Goal: Task Accomplishment & Management: Manage account settings

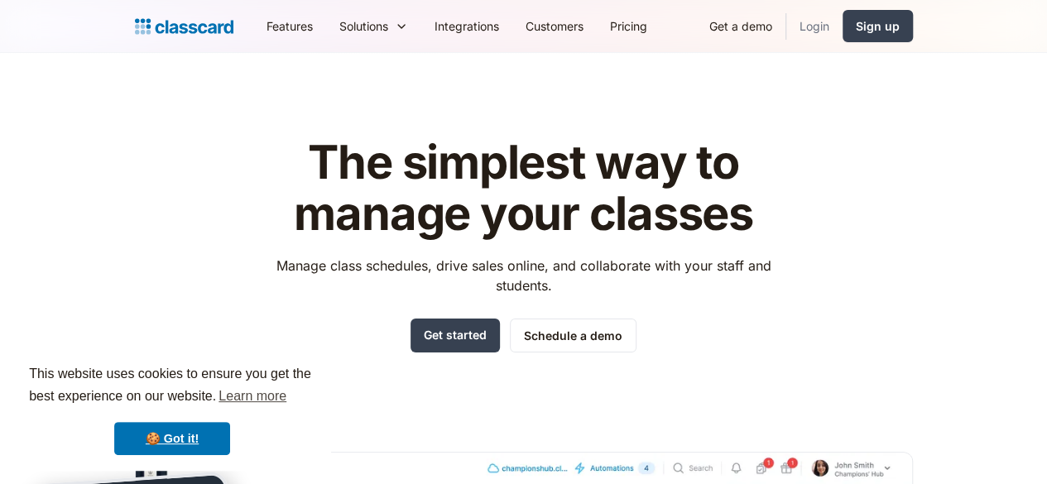
click at [842, 28] on link "Login" at bounding box center [814, 25] width 56 height 37
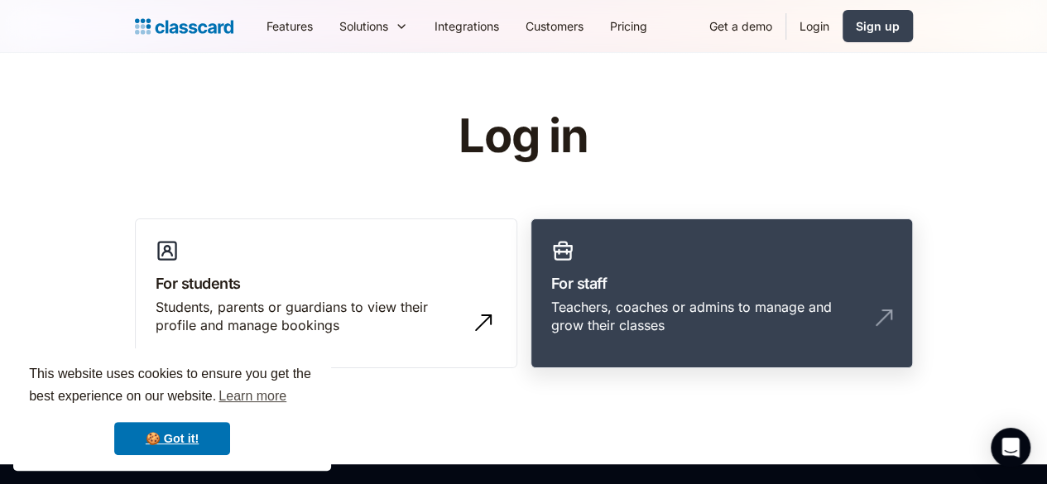
click at [757, 266] on link "For staff Teachers, coaches or admins to manage and grow their classes" at bounding box center [721, 293] width 382 height 151
